Goal: Task Accomplishment & Management: Manage account settings

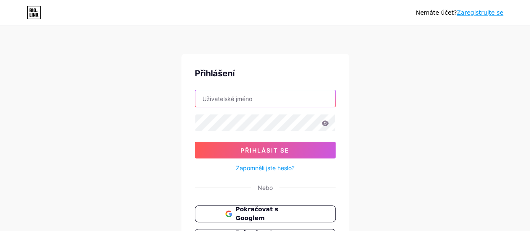
click at [235, 93] on input "text" at bounding box center [265, 98] width 140 height 17
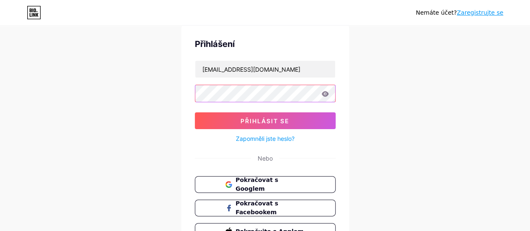
scroll to position [42, 0]
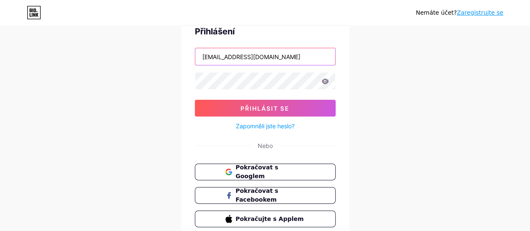
click at [281, 53] on input "info@vesmir-v-nas.cz" at bounding box center [265, 56] width 140 height 17
type input "i"
click at [269, 169] on font "Pokračovat s Googlem" at bounding box center [256, 172] width 43 height 16
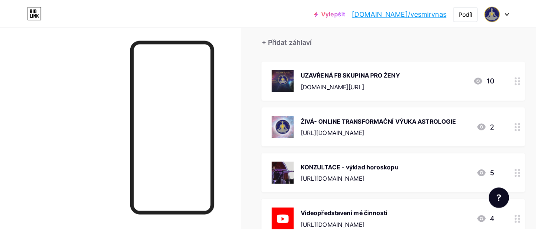
scroll to position [84, 0]
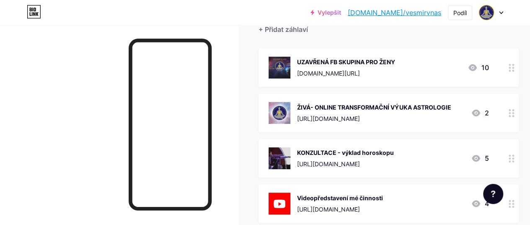
click at [307, 147] on div "KONZULTACE - výklad horoskopu [URL][DOMAIN_NAME]" at bounding box center [345, 158] width 97 height 22
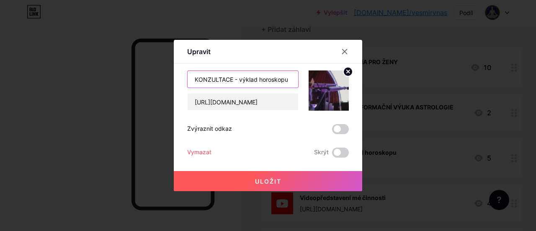
click at [195, 80] on input "KONZULTACE - výklad horoskopu" at bounding box center [243, 79] width 111 height 17
click at [285, 75] on input "OSOBNÍ ONLINE KONZULTACE - výklad horoskopu" at bounding box center [243, 79] width 111 height 17
type input "OSOBNÍ ONLINE KONZULTACE"
click at [266, 181] on font "Uložit" at bounding box center [268, 181] width 26 height 7
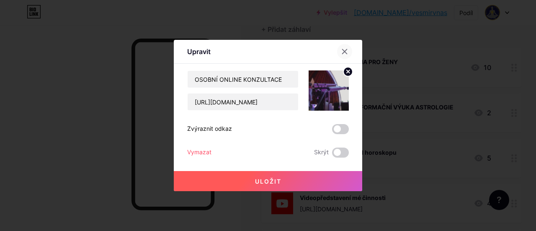
click at [349, 47] on div at bounding box center [344, 51] width 15 height 15
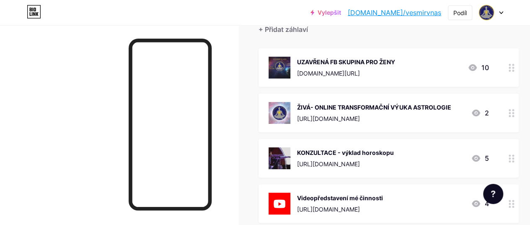
click at [333, 111] on div "ŽIVÁ- ONLINE TRANSFORMAČNÍ VÝUKA ASTROLOGIE [URL][DOMAIN_NAME]" at bounding box center [374, 113] width 154 height 22
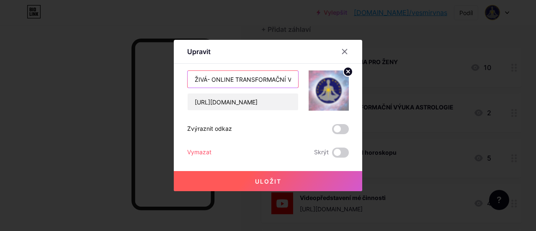
click at [269, 76] on input "ŽIVÁ- ONLINE TRANSFORMAČNÍ VÝUKA ASTROLOGIE" at bounding box center [243, 79] width 111 height 17
click at [286, 80] on input "ŽIVÁ- ONLINE TRANSFORMAČNÍ VÝUKA ASTROLOGIE" at bounding box center [243, 79] width 111 height 17
type input "Ž"
type input "PROŽITKOVÉ ONLINE SKUPINOVÉ PROVÁZENÍ pomocí intuitivní astrologie"
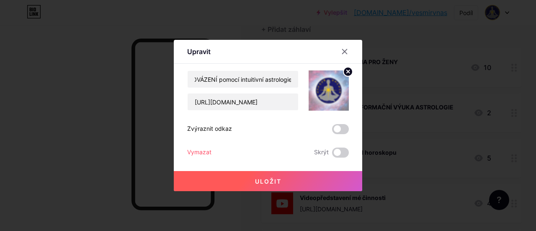
click at [264, 179] on font "Uložit" at bounding box center [268, 181] width 26 height 7
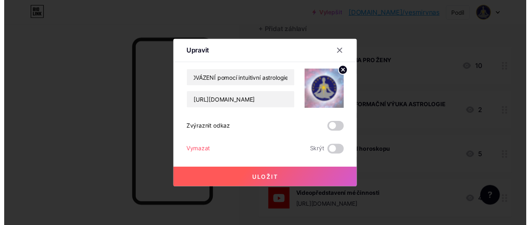
scroll to position [0, 0]
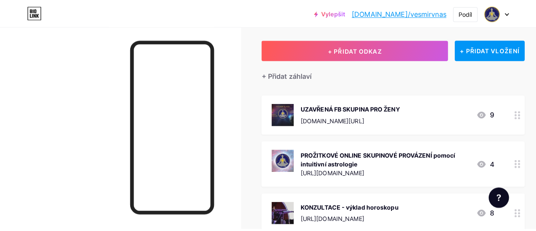
scroll to position [84, 0]
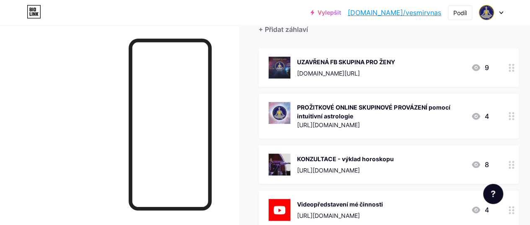
click at [318, 157] on font "KONZULTACE - výklad horoskopu" at bounding box center [345, 158] width 97 height 7
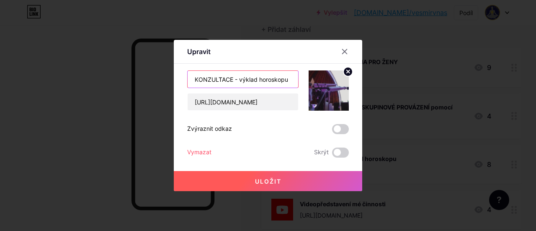
click at [194, 80] on input "KONZULTACE - výklad horoskopu" at bounding box center [243, 79] width 111 height 17
type input "OSOBNÍ ONLINE KONZULTACE horoskopu"
click at [274, 181] on font "Uložit" at bounding box center [268, 181] width 26 height 7
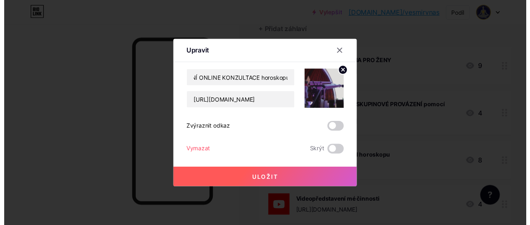
scroll to position [0, 0]
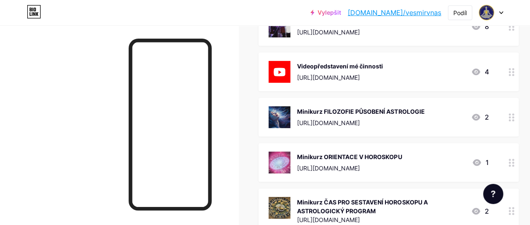
scroll to position [209, 0]
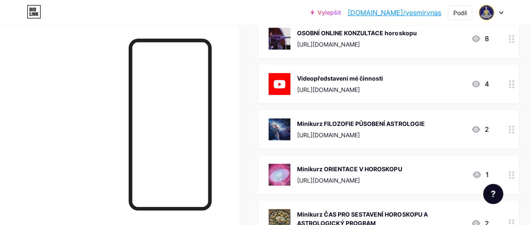
click at [317, 124] on font "Minikurz FILOZOFIE PŮSOBENÍ ASTROLOGIE" at bounding box center [360, 123] width 127 height 7
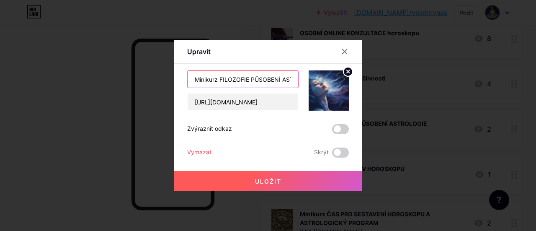
click at [216, 80] on input "Minikurz FILOZOFIE PŮSOBENÍ ASTROLOGIE" at bounding box center [243, 79] width 111 height 17
type input "Minikurz pro samostudium FILOZOFIE PŮSOBENÍ ASTROLOGIE"
click at [264, 178] on font "Uložit" at bounding box center [268, 181] width 26 height 7
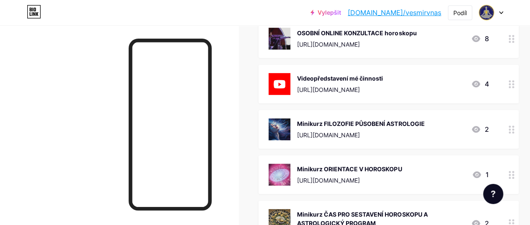
click at [323, 174] on div "Minikurz ORIENTACE V HOROSKOPU https://vesmir-v-nas.cz/orientace-v-horoskopu" at bounding box center [349, 174] width 105 height 22
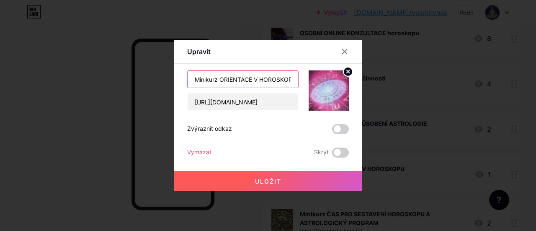
click at [217, 78] on input "Minikurz ORIENTACE V HOROSKOPU" at bounding box center [243, 79] width 111 height 17
type input "Minikurz pro samostudium ORIENTACE V [GEOGRAPHIC_DATA]"
click at [264, 178] on font "Uložit" at bounding box center [268, 181] width 26 height 7
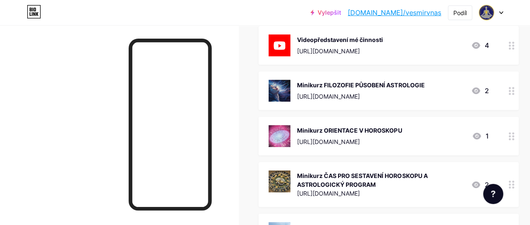
scroll to position [293, 0]
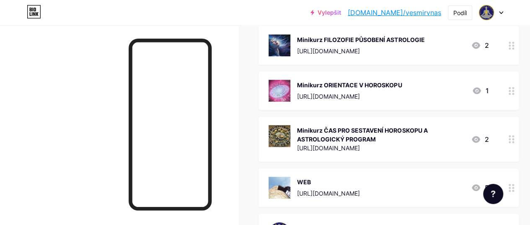
click at [317, 132] on font "Minikurz ČAS PRO SESTAVENÍ HOROSKOPU A ASTROLOGICKÝ PROGRAM" at bounding box center [362, 135] width 130 height 16
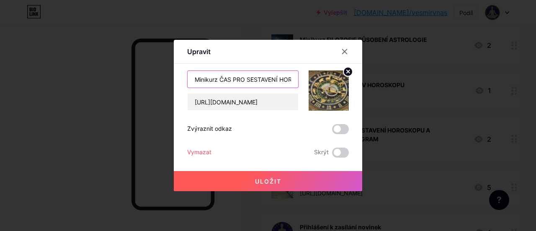
click at [217, 79] on input "Minikurz ČAS PRO SESTAVENÍ HOROSKOPU A ASTROLOGICKÝ PROGRAM" at bounding box center [243, 79] width 111 height 17
type input "Minikurz pro samostudium ČAS PRO SESTAVENÍ HOROSKOPU A ASTROLOGICKÝ PROGRAM"
click at [268, 178] on font "Uložit" at bounding box center [268, 181] width 26 height 7
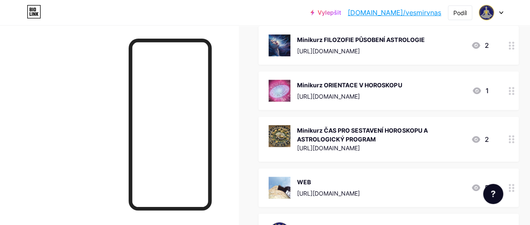
click at [315, 180] on div "WEB" at bounding box center [328, 181] width 63 height 9
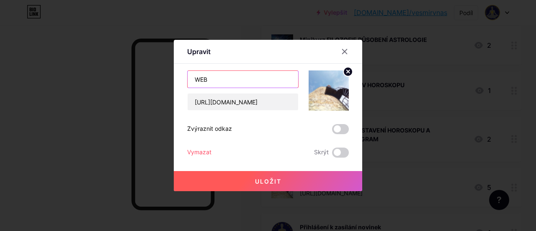
click at [220, 78] on input "WEB" at bounding box center [243, 79] width 111 height 17
click at [211, 82] on input "WEB s BLOGEM" at bounding box center [243, 79] width 111 height 17
type input "WEB a BLOG"
click at [259, 182] on font "Uložit" at bounding box center [268, 181] width 26 height 7
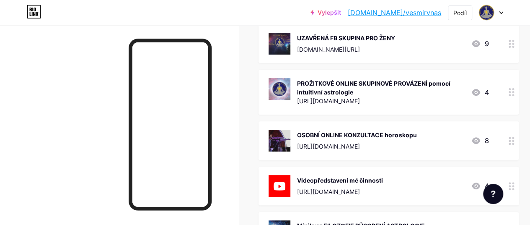
scroll to position [126, 0]
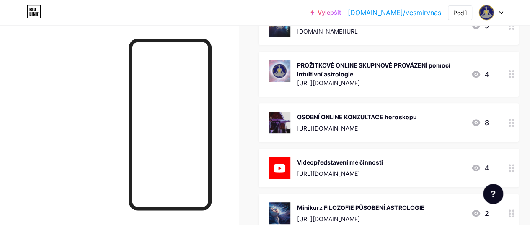
click at [426, 121] on div "OSOBNÍ ONLINE KONZULTACE horoskopu https://vesmir-v-nas.cz/konzultace 8" at bounding box center [379, 122] width 220 height 22
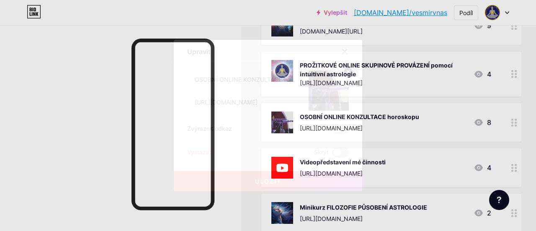
click at [344, 50] on icon at bounding box center [344, 51] width 7 height 7
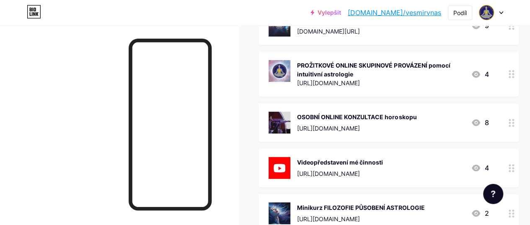
drag, startPoint x: 409, startPoint y: 121, endPoint x: 436, endPoint y: 101, distance: 33.8
click at [436, 101] on span "UZAVŘENÁ FB SKUPINA PRO ŽENY www.facebook.com/groups/1275535279250876 9 PROŽITK…" at bounding box center [388, 212] width 260 height 413
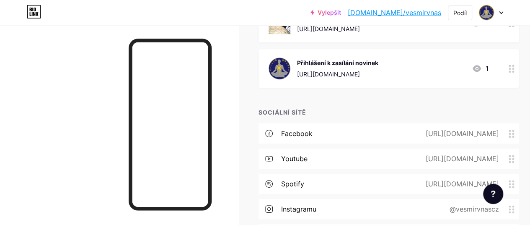
scroll to position [461, 0]
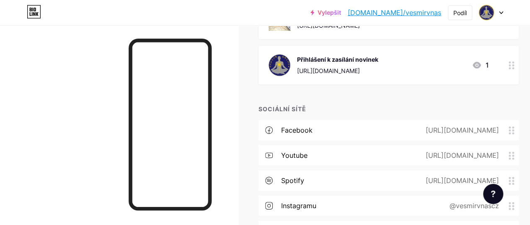
click at [307, 127] on font "Facebook" at bounding box center [296, 130] width 31 height 8
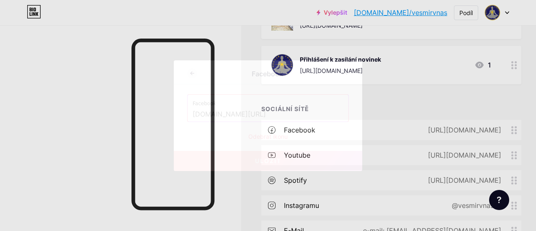
click at [210, 102] on font "Facebook" at bounding box center [204, 104] width 23 height 6
click at [344, 69] on icon at bounding box center [344, 72] width 7 height 7
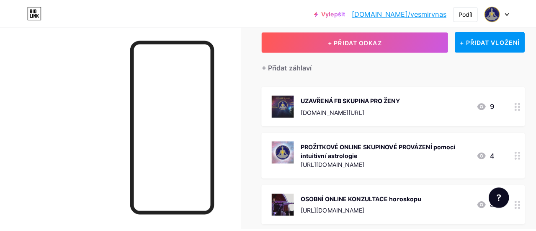
scroll to position [0, 0]
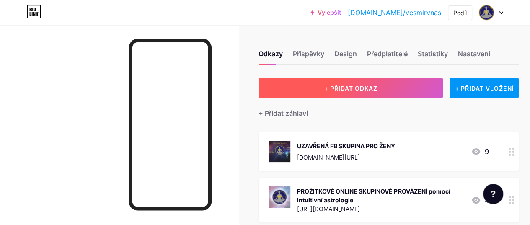
click at [358, 88] on font "+ PŘIDAT ODKAZ" at bounding box center [350, 88] width 53 height 7
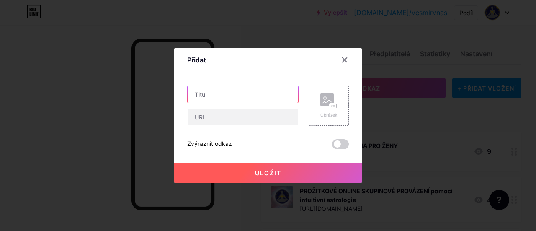
click at [240, 95] on input "text" at bounding box center [243, 94] width 111 height 17
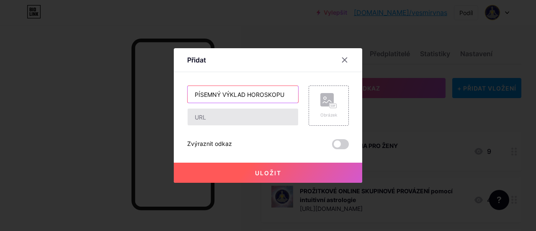
type input "PÍSEMNÝ VÝKLAD HOROSKOPU"
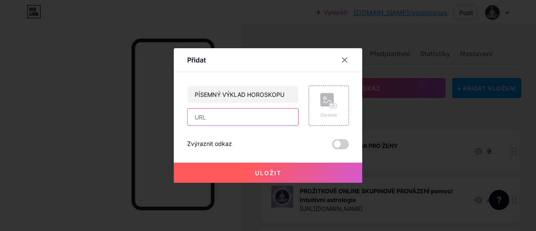
click at [254, 119] on input "text" at bounding box center [243, 117] width 111 height 17
paste input "https://vesmir-v-nas.cz/pisemny-vyklad-horoskopu"
type input "https://vesmir-v-nas.cz/pisemny-vyklad-horoskopu"
click at [332, 103] on rect at bounding box center [334, 105] width 8 height 5
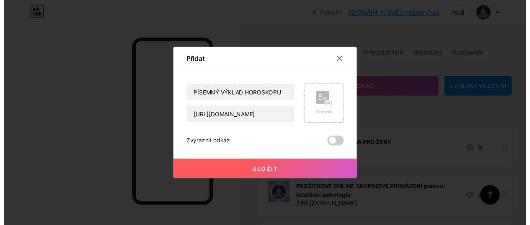
scroll to position [0, 0]
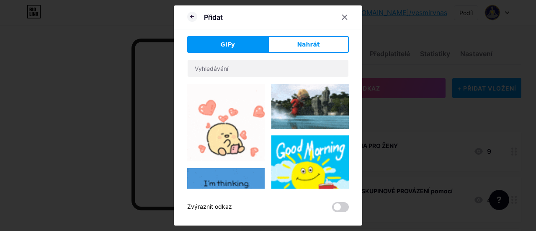
click at [281, 46] on button "Nahrát" at bounding box center [308, 44] width 81 height 17
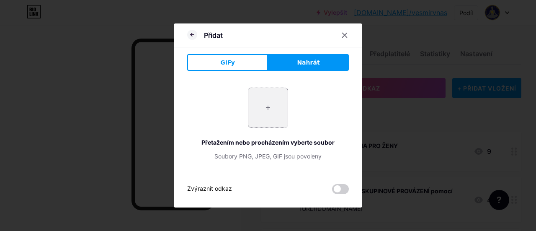
click at [268, 103] on input "file" at bounding box center [267, 107] width 39 height 39
type input "C:\fakepath\manetin-0697.JPG"
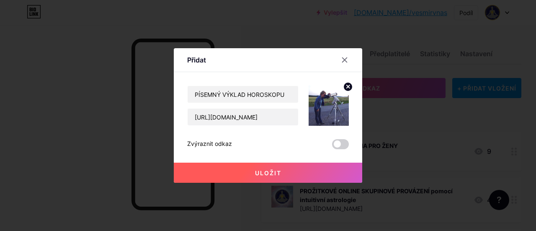
click at [277, 173] on font "Uložit" at bounding box center [268, 172] width 26 height 7
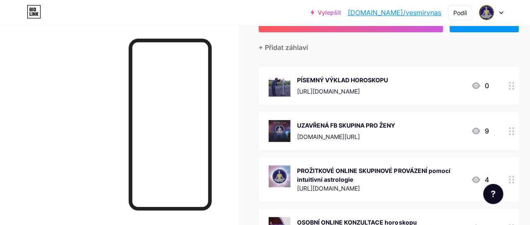
scroll to position [84, 0]
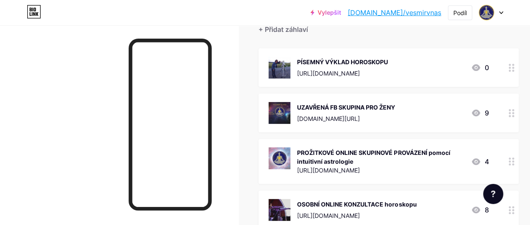
drag, startPoint x: 346, startPoint y: 62, endPoint x: 357, endPoint y: 117, distance: 56.3
click at [517, 70] on div at bounding box center [511, 67] width 14 height 39
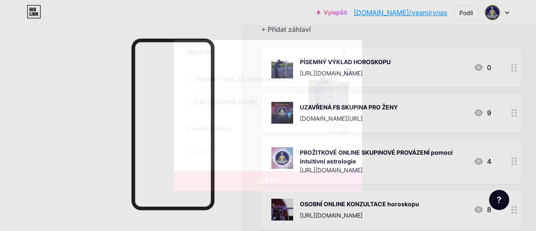
click at [347, 52] on icon at bounding box center [344, 51] width 7 height 7
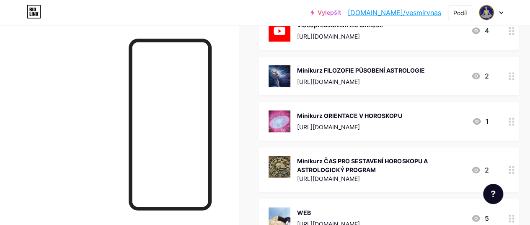
scroll to position [335, 0]
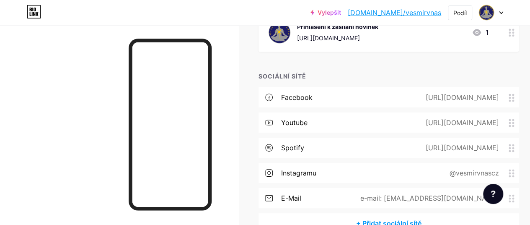
scroll to position [511, 0]
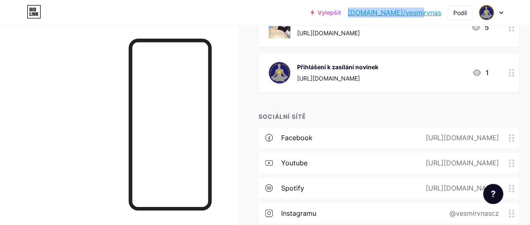
drag, startPoint x: 379, startPoint y: 13, endPoint x: 442, endPoint y: 18, distance: 63.9
click at [442, 18] on div "Vylepšit [DOMAIN_NAME]/vesmir... [DOMAIN_NAME]/vesmirvnas Podíl Přepnout účet A…" at bounding box center [406, 12] width 193 height 15
copy font "[DOMAIN_NAME]/vesmirvnas"
click at [458, 12] on font "Podíl" at bounding box center [459, 12] width 13 height 7
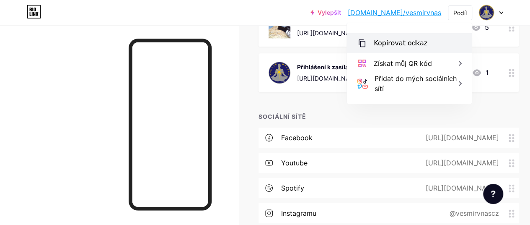
click at [418, 43] on font "Kopírovat odkaz" at bounding box center [401, 43] width 54 height 8
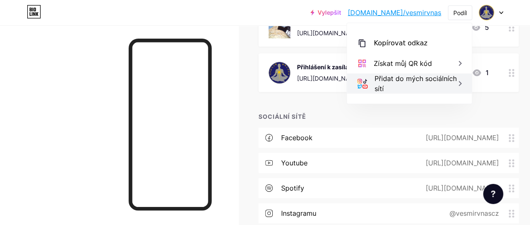
click at [455, 82] on icon at bounding box center [460, 83] width 10 height 10
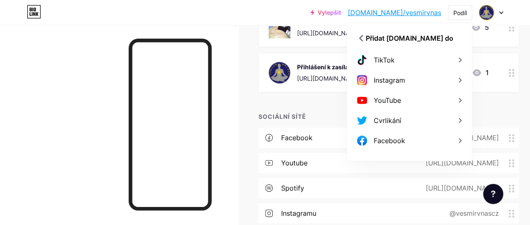
click at [233, 32] on div at bounding box center [119, 137] width 238 height 225
